Goal: Task Accomplishment & Management: Complete application form

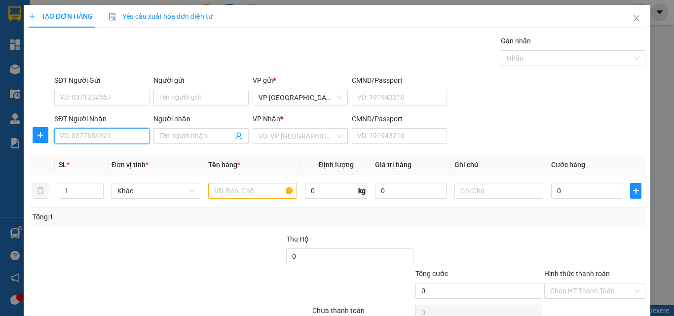
click at [125, 136] on input "SĐT Người Nhận" at bounding box center [101, 136] width 95 height 16
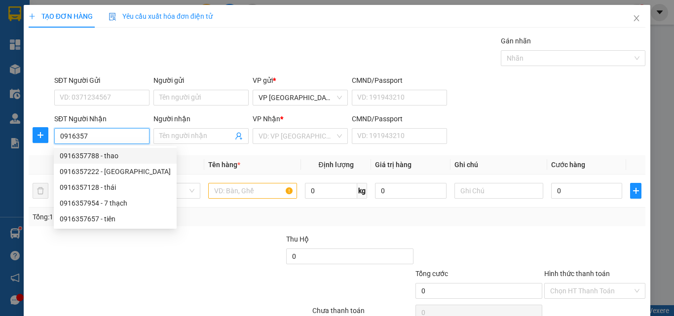
click at [128, 154] on div "0916357788 - thao" at bounding box center [115, 155] width 111 height 11
type input "0916357788"
type input "thao"
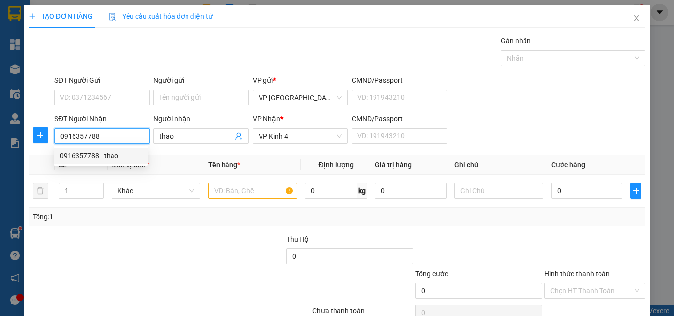
type input "70.000"
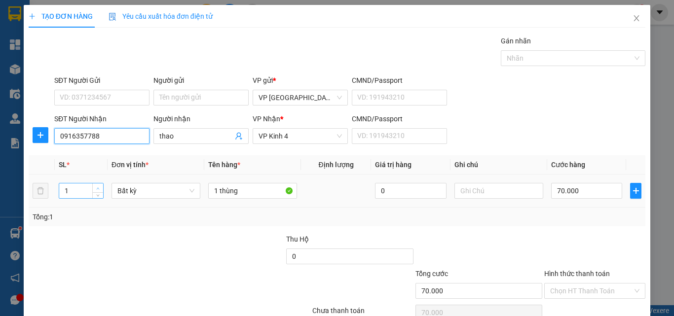
type input "0916357788"
click at [95, 186] on span "up" at bounding box center [98, 189] width 6 height 6
type input "2"
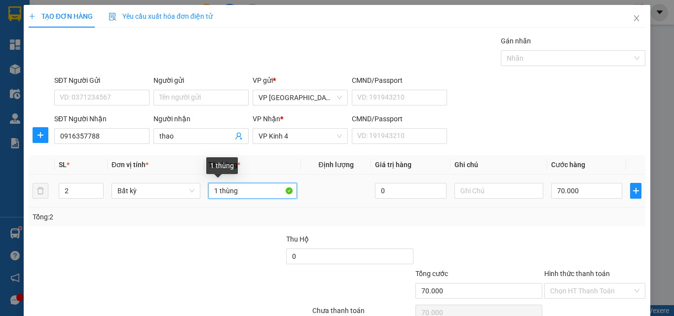
drag, startPoint x: 215, startPoint y: 193, endPoint x: 206, endPoint y: 192, distance: 9.0
click at [210, 192] on input "1 thùng" at bounding box center [252, 191] width 89 height 16
type input "0"
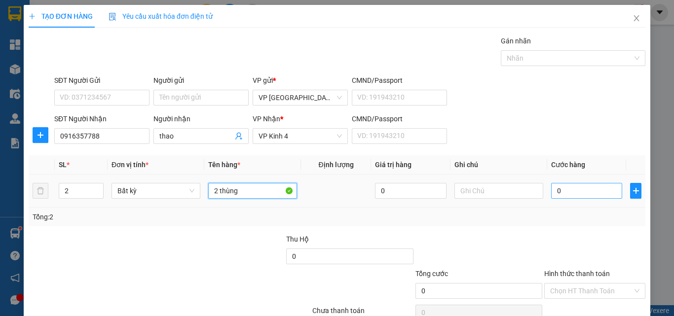
type input "2 thùng"
click at [595, 190] on input "0" at bounding box center [586, 191] width 71 height 16
type input "8"
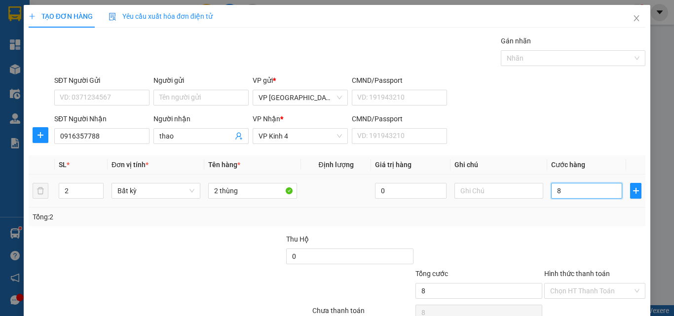
type input "80"
type input "80.000"
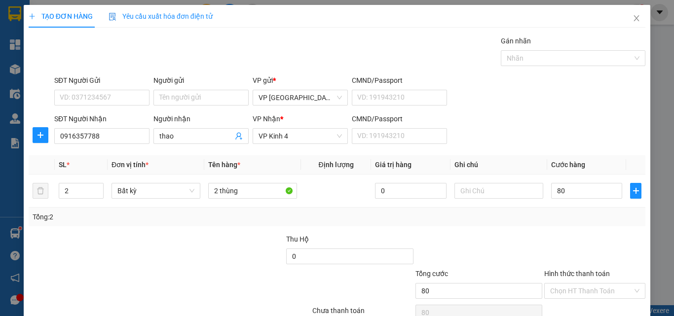
type input "80.000"
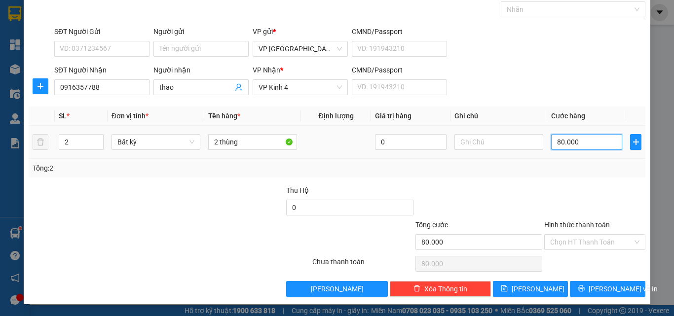
click at [559, 144] on input "80.000" at bounding box center [586, 142] width 71 height 16
type input "4"
type input "40"
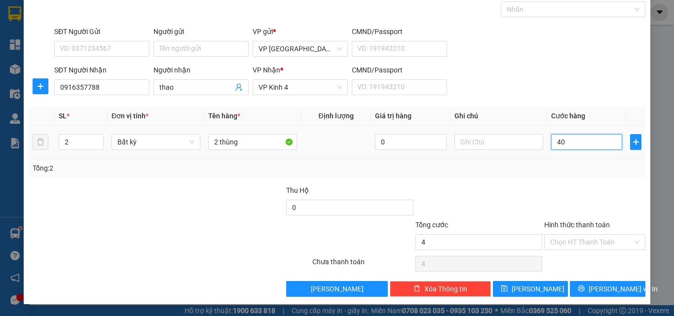
type input "40"
type input "40.000"
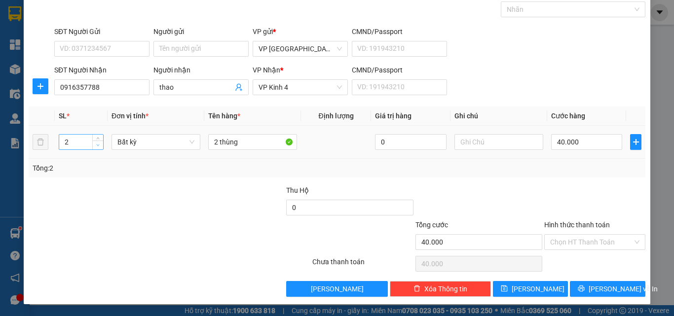
click at [95, 147] on span "down" at bounding box center [98, 146] width 6 height 6
drag, startPoint x: 214, startPoint y: 144, endPoint x: 206, endPoint y: 143, distance: 8.0
click at [208, 144] on input "2 thùng" at bounding box center [252, 142] width 89 height 16
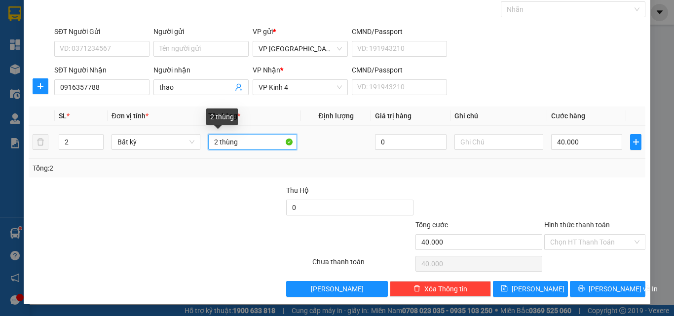
type input "0"
type input "1 thùng"
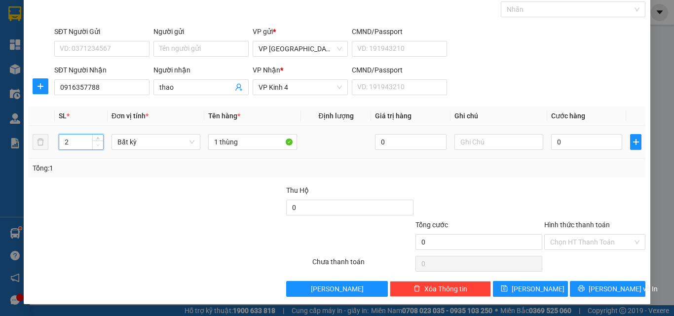
type input "1"
click at [100, 145] on span "Decrease Value" at bounding box center [97, 145] width 11 height 9
drag, startPoint x: 574, startPoint y: 251, endPoint x: 577, endPoint y: 230, distance: 20.4
click at [574, 250] on div "Hình thức thanh toán Chọn HT Thanh Toán" at bounding box center [594, 237] width 101 height 35
click at [568, 140] on input "0" at bounding box center [586, 142] width 71 height 16
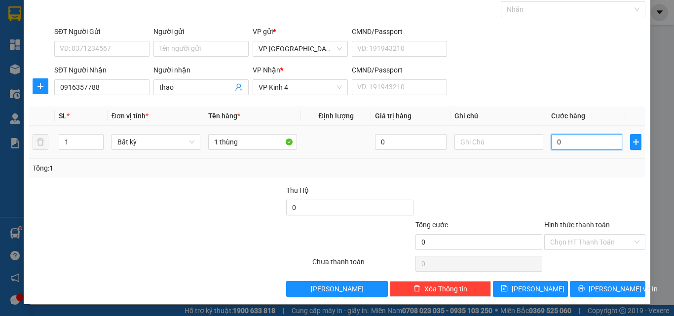
type input "4"
type input "40"
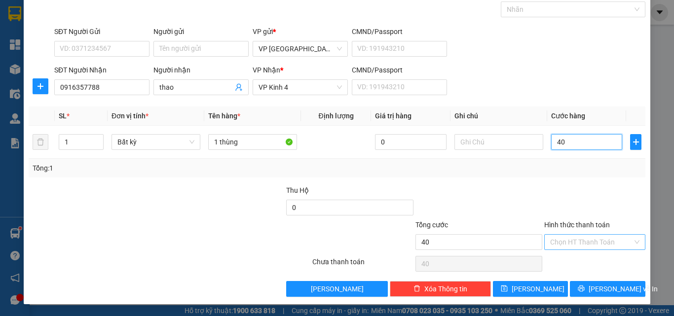
type input "40"
click at [578, 247] on input "Hình thức thanh toán" at bounding box center [591, 242] width 82 height 15
type input "40.000"
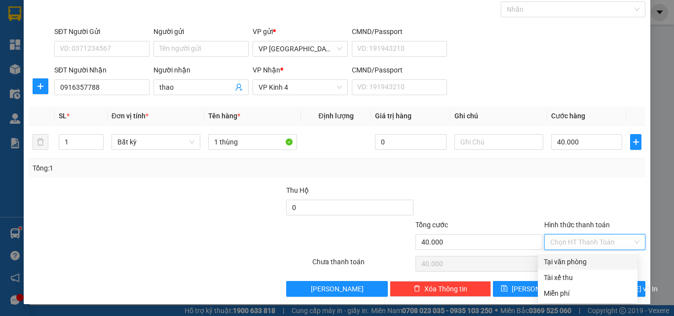
click at [576, 262] on div "Tại văn phòng" at bounding box center [588, 262] width 88 height 11
type input "0"
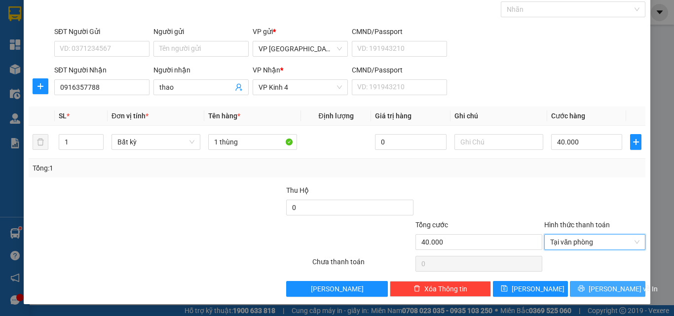
click at [582, 289] on icon "printer" at bounding box center [581, 288] width 7 height 7
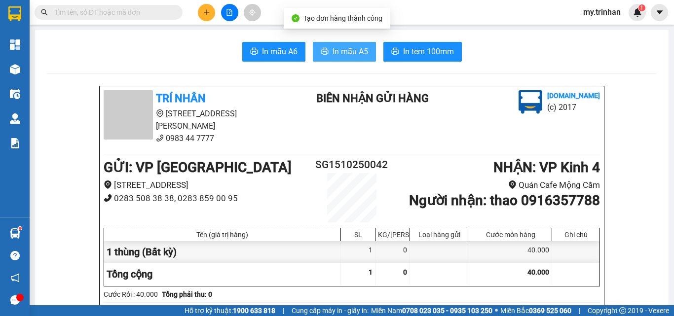
click at [326, 51] on button "In mẫu A5" at bounding box center [344, 52] width 63 height 20
